Goal: Task Accomplishment & Management: Manage account settings

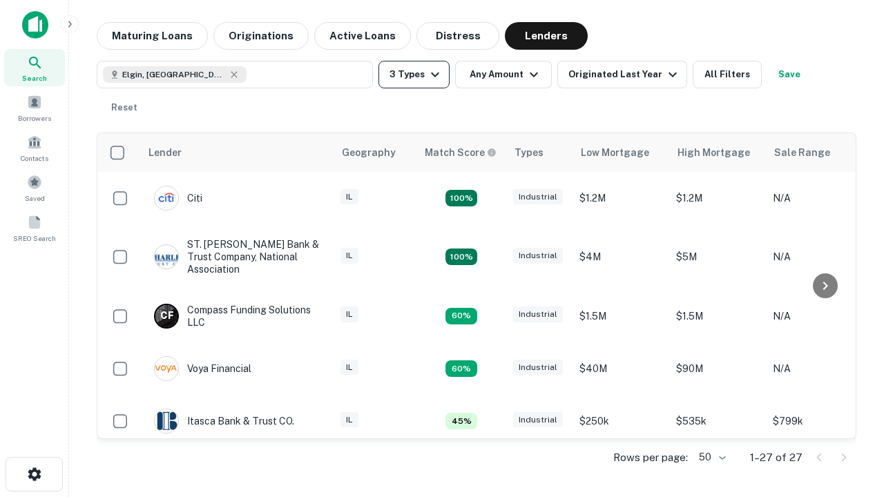
click at [414, 75] on button "3 Types" at bounding box center [413, 75] width 71 height 28
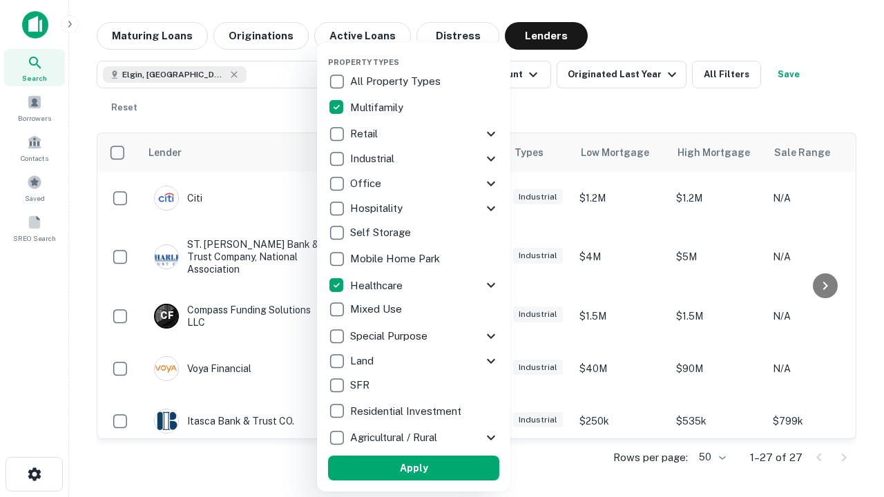
click at [414, 468] on button "Apply" at bounding box center [413, 468] width 171 height 25
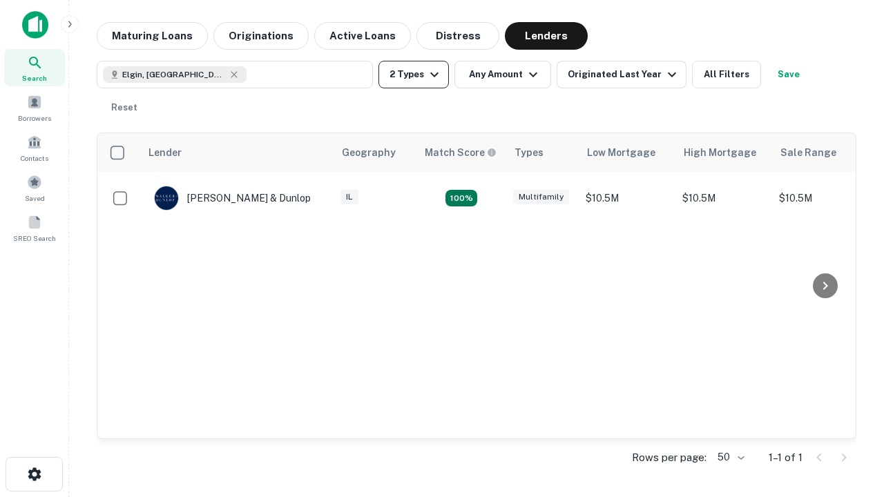
click at [414, 75] on button "2 Types" at bounding box center [413, 75] width 70 height 28
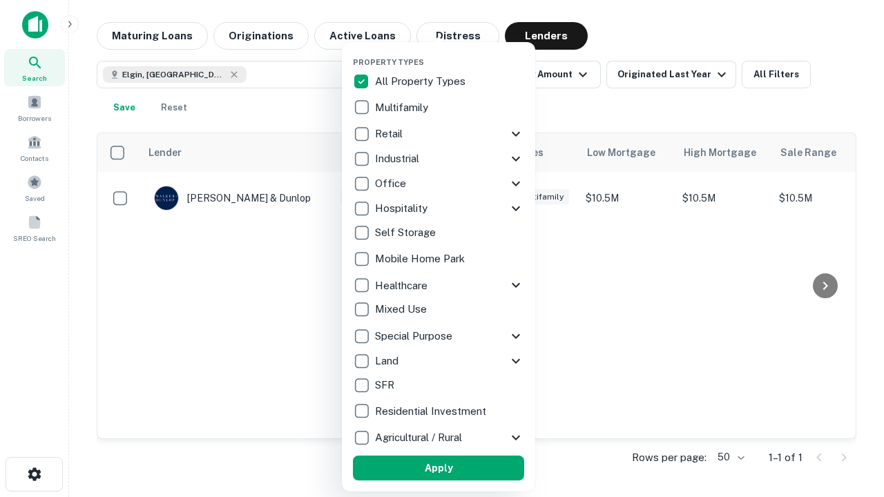
click at [439, 468] on button "Apply" at bounding box center [438, 468] width 171 height 25
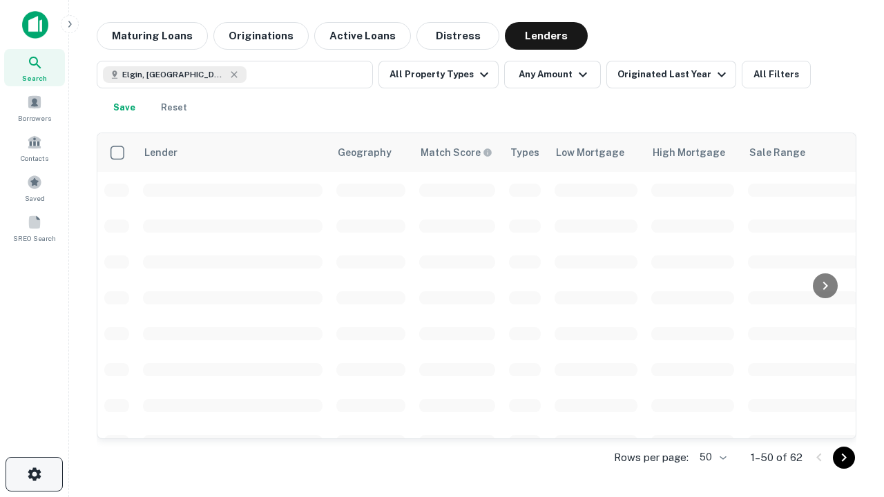
click at [34, 475] on icon "button" at bounding box center [34, 474] width 17 height 17
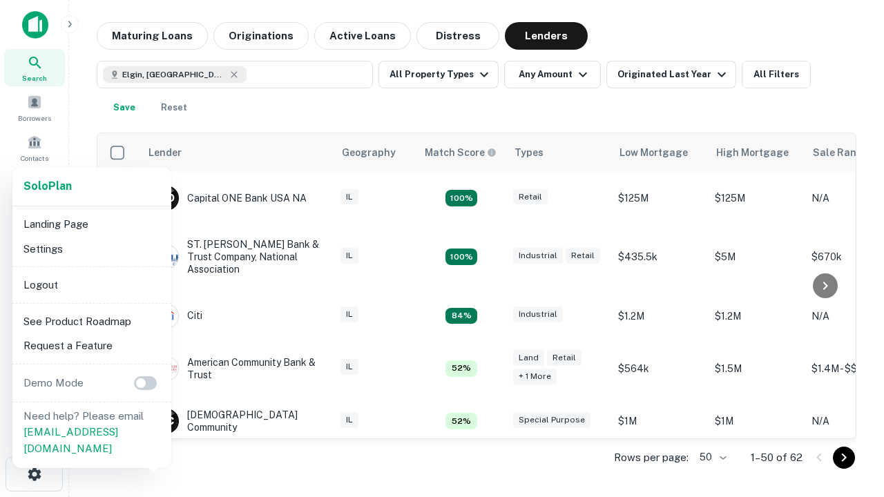
click at [91, 285] on li "Logout" at bounding box center [92, 285] width 148 height 25
